Goal: Information Seeking & Learning: Compare options

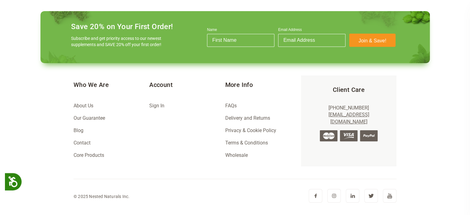
click at [355, 190] on img at bounding box center [352, 196] width 14 height 14
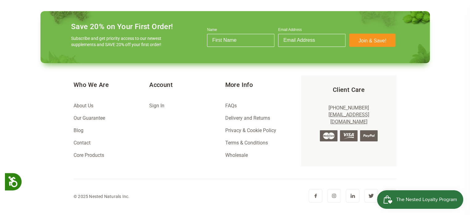
scroll to position [0, 217]
click at [375, 190] on img at bounding box center [371, 196] width 14 height 14
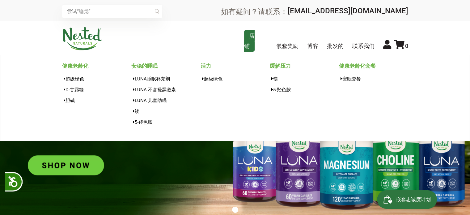
scroll to position [0, 434]
click at [249, 42] on link "店铺" at bounding box center [249, 41] width 10 height 22
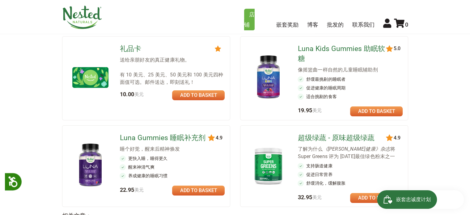
scroll to position [463, 0]
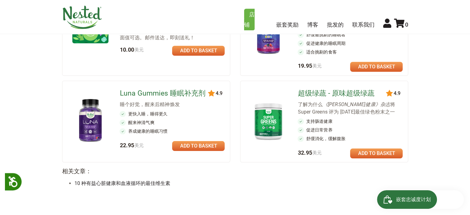
click at [186, 91] on font "Luna Gummies 睡眠补充剂" at bounding box center [162, 93] width 86 height 8
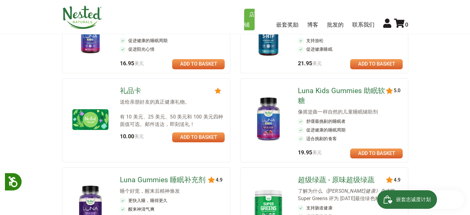
scroll to position [340, 0]
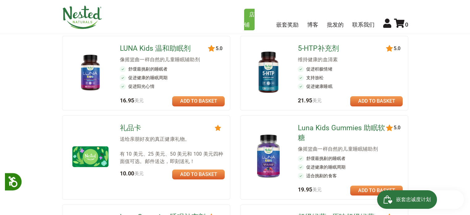
click at [308, 48] on font "5-HTP补充剂" at bounding box center [317, 48] width 41 height 8
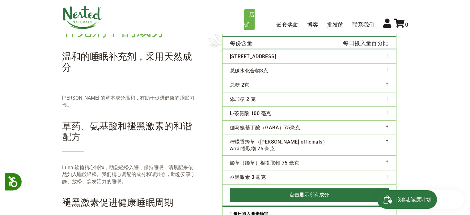
scroll to position [834, 0]
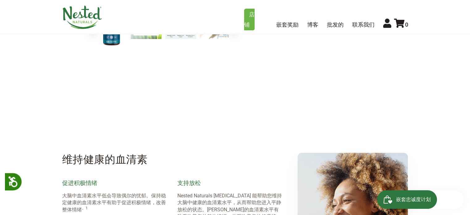
scroll to position [174, 0]
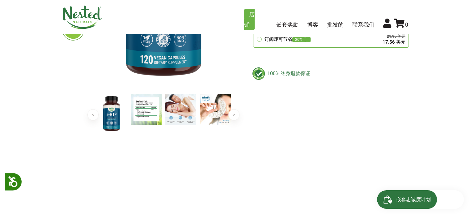
click at [149, 103] on img at bounding box center [146, 109] width 31 height 31
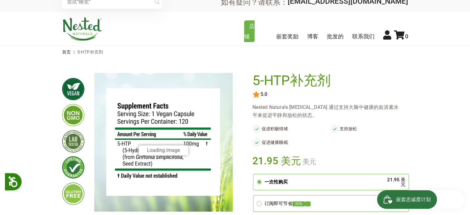
scroll to position [0, 0]
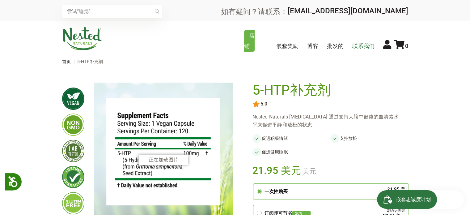
click at [359, 46] on font "联系我们" at bounding box center [363, 46] width 22 height 6
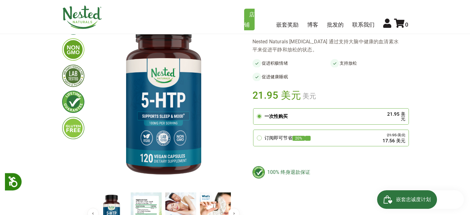
scroll to position [154, 0]
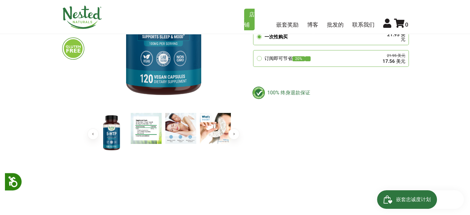
click at [117, 113] on img at bounding box center [111, 133] width 31 height 40
click at [155, 113] on img at bounding box center [146, 128] width 31 height 31
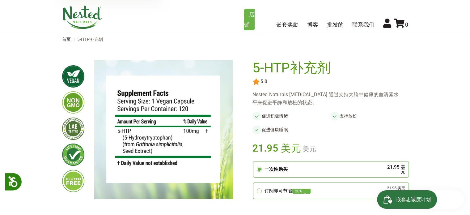
scroll to position [0, 0]
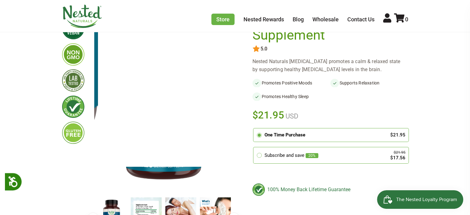
scroll to position [93, 0]
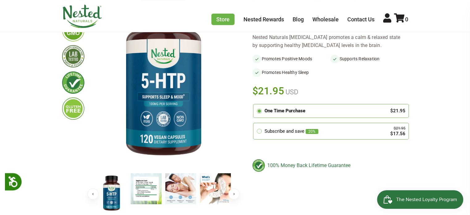
click at [138, 182] on img at bounding box center [146, 188] width 31 height 31
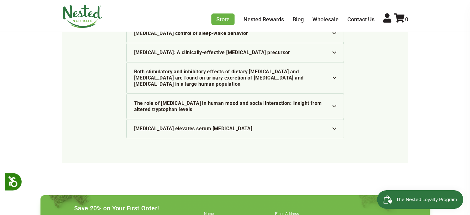
scroll to position [1252, 0]
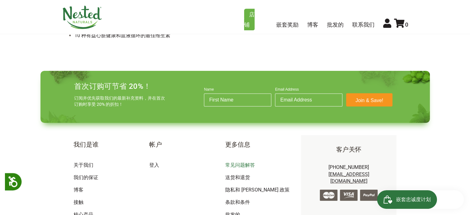
scroll to position [662, 0]
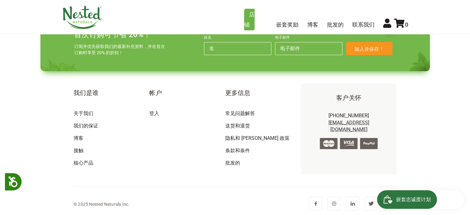
click at [354, 202] on img at bounding box center [352, 203] width 14 height 14
